Goal: Find specific page/section: Find specific page/section

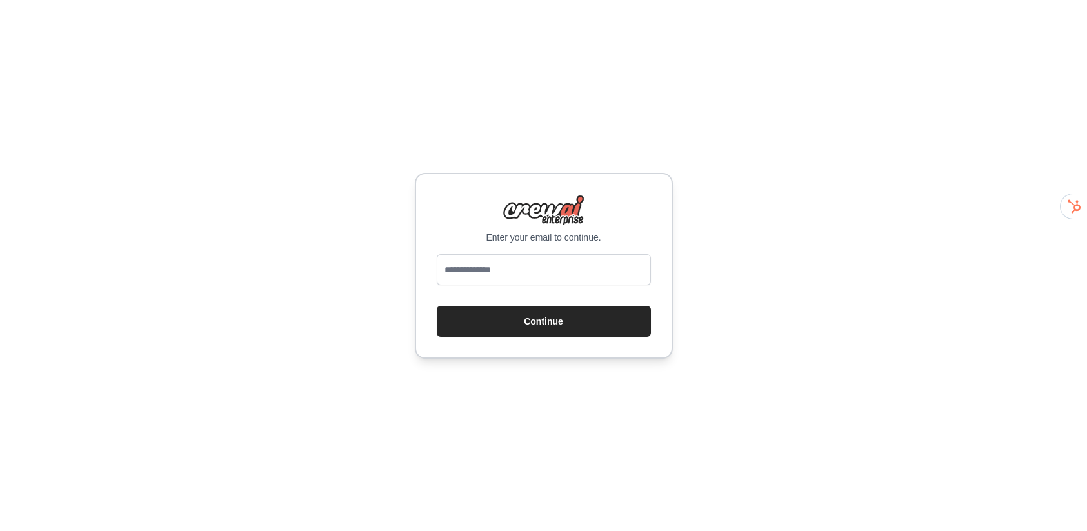
type input "**********"
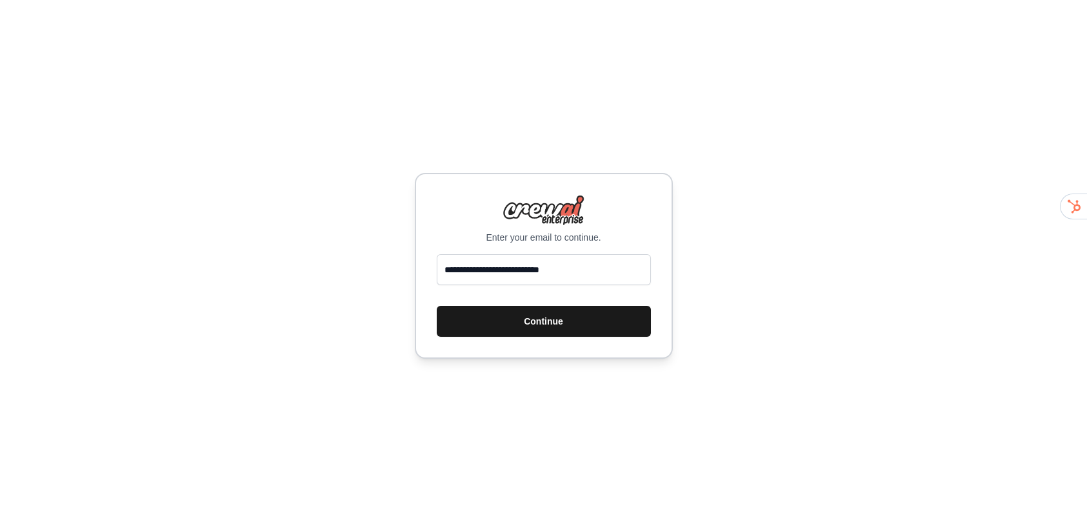
click at [538, 321] on button "Continue" at bounding box center [544, 321] width 214 height 31
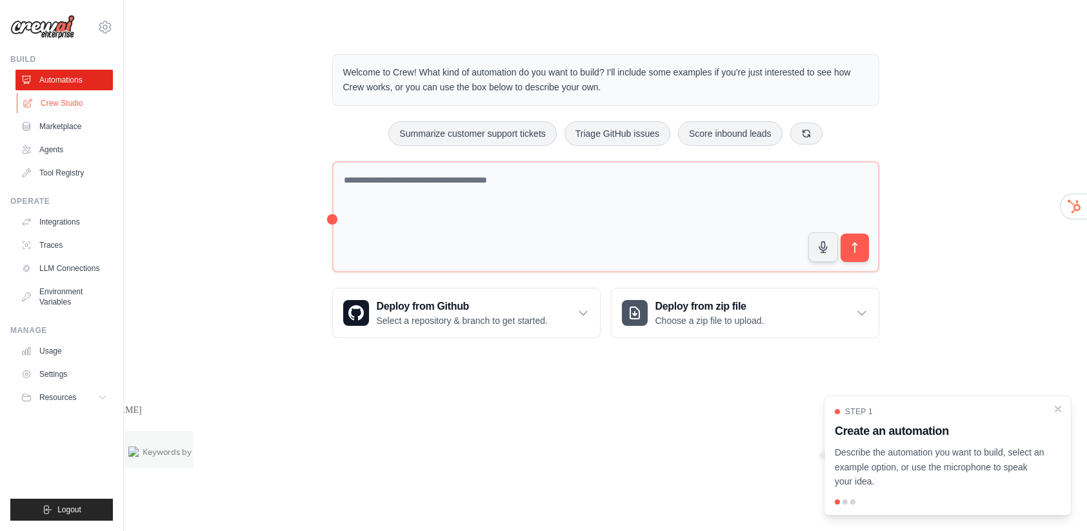
click at [63, 99] on link "Crew Studio" at bounding box center [65, 103] width 97 height 21
